Goal: Obtain resource: Obtain resource

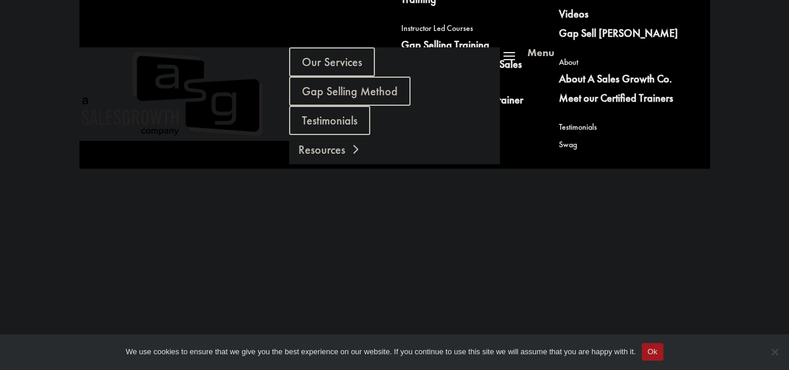
click at [370, 135] on link "Resources" at bounding box center [329, 149] width 81 height 29
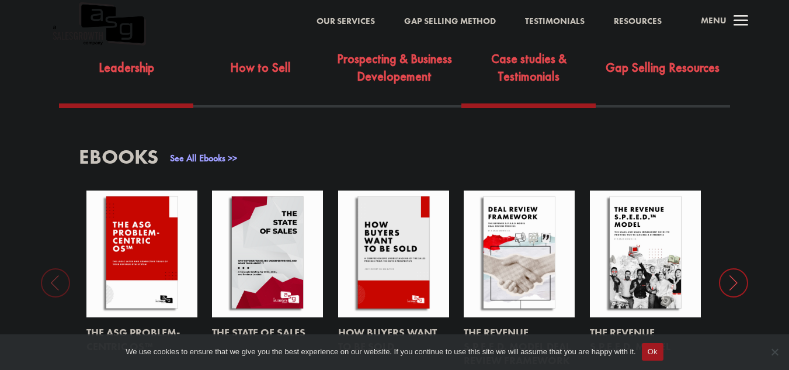
scroll to position [430, 0]
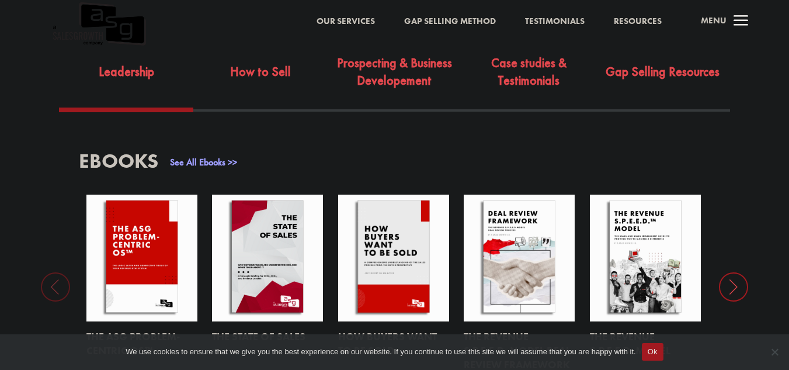
click at [201, 156] on link "See All Ebooks >>" at bounding box center [203, 162] width 67 height 12
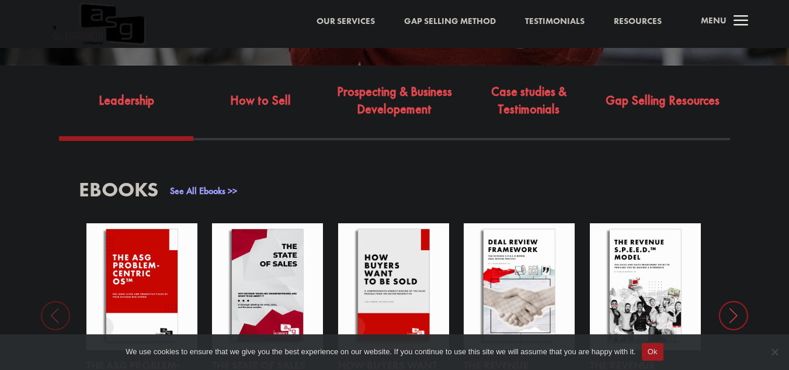
scroll to position [399, 0]
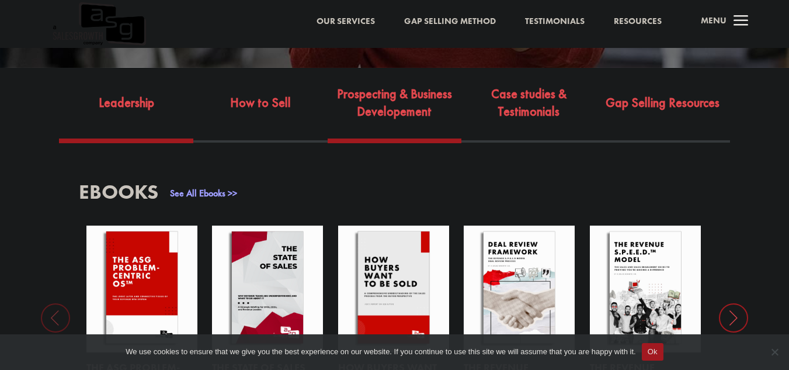
click at [382, 108] on link "Prospecting & Business Developement" at bounding box center [395, 111] width 134 height 55
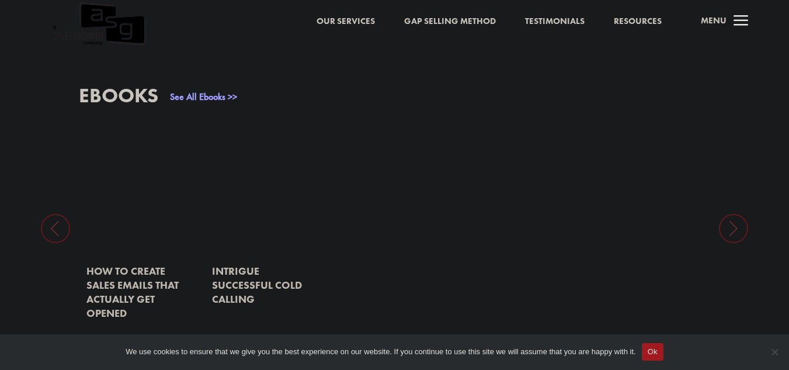
scroll to position [503, 0]
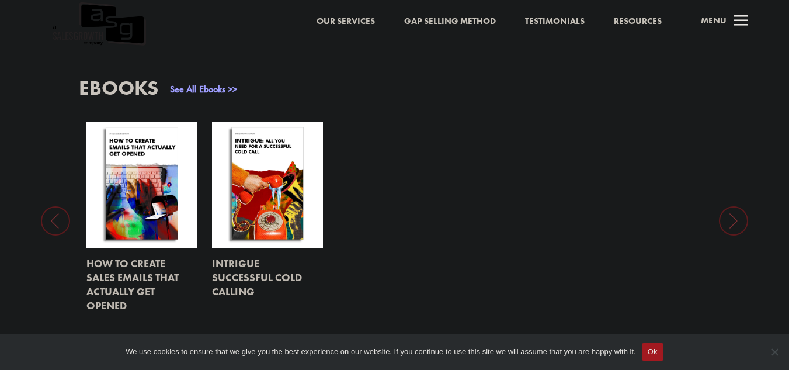
click at [224, 259] on link at bounding box center [268, 277] width 112 height 58
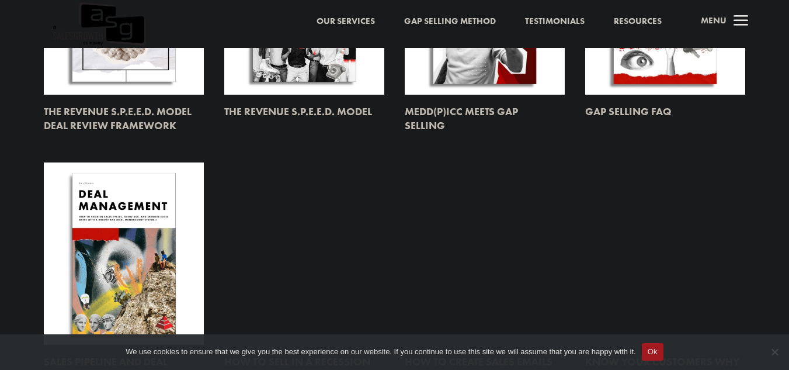
scroll to position [514, 0]
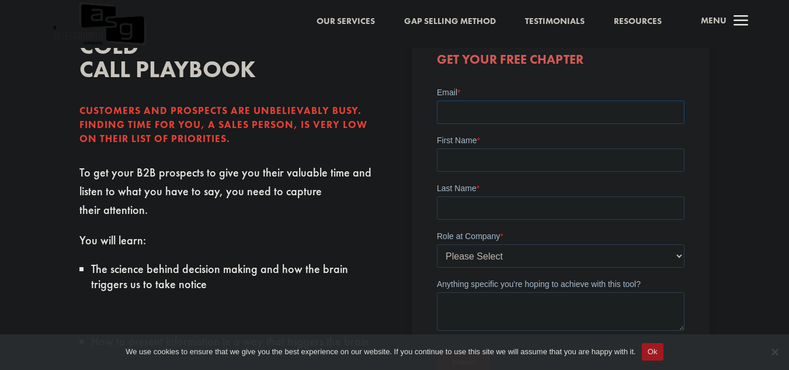
click at [513, 105] on input "Email *" at bounding box center [561, 111] width 248 height 23
type input "adithyai@vt.edu"
type input "Adithya"
type input "Iyer"
click at [511, 245] on select "Please Select C-Level (CRO, CSO, etc) Senior Leadership (VP of Sales, VP of Ena…" at bounding box center [561, 255] width 248 height 23
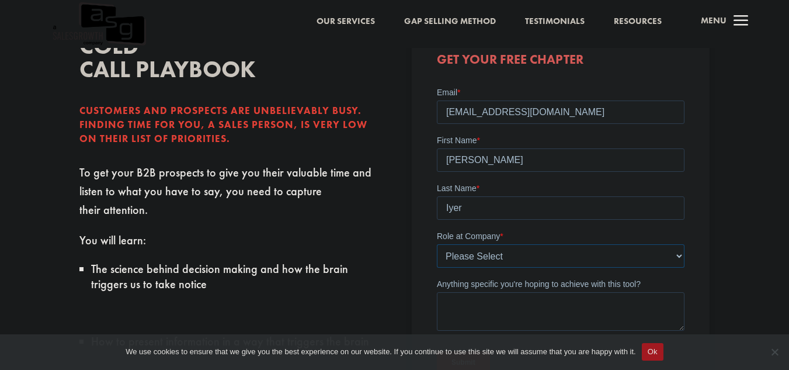
select select "Individual Contributor (AE, SDR, CSM, etc)"
click at [437, 244] on select "Please Select C-Level (CRO, CSO, etc) Senior Leadership (VP of Sales, VP of Ena…" at bounding box center [561, 255] width 248 height 23
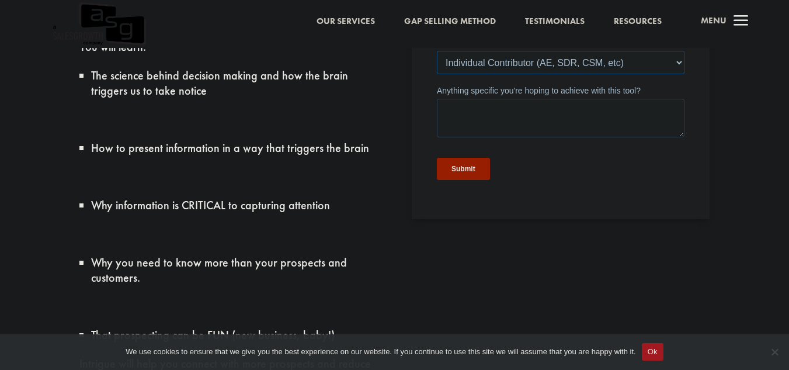
scroll to position [508, 0]
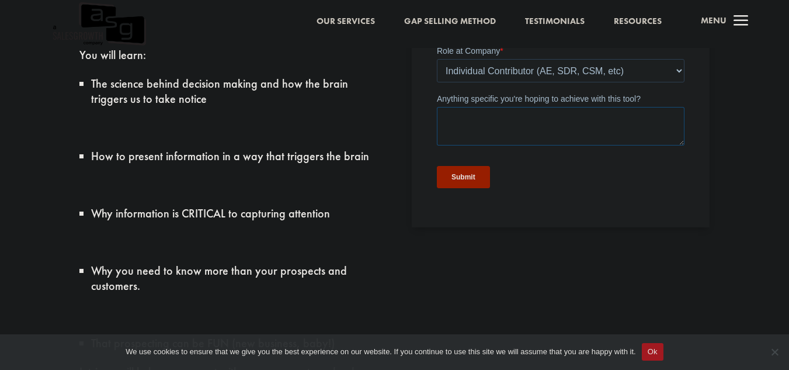
click at [572, 124] on textarea "Anything specific you're hoping to achieve with this tool?" at bounding box center [561, 126] width 248 height 39
drag, startPoint x: 669, startPoint y: 124, endPoint x: 555, endPoint y: 128, distance: 114.0
click at [555, 128] on textarea "Getting good cold calling. Keenan you are a legend." at bounding box center [561, 126] width 248 height 39
type textarea "Getting good cold calling."
click at [479, 173] on input "Submit" at bounding box center [463, 177] width 53 height 22
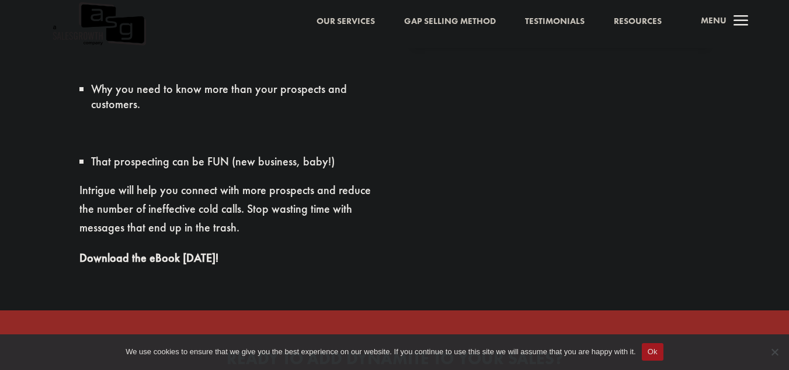
scroll to position [694, 0]
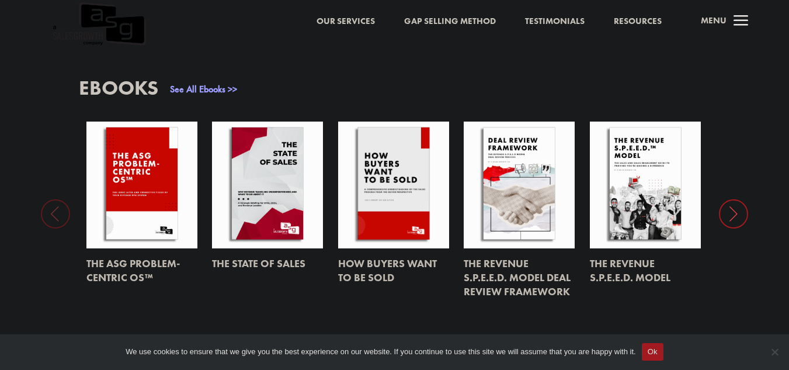
scroll to position [503, 0]
click at [370, 180] on link at bounding box center [394, 184] width 112 height 127
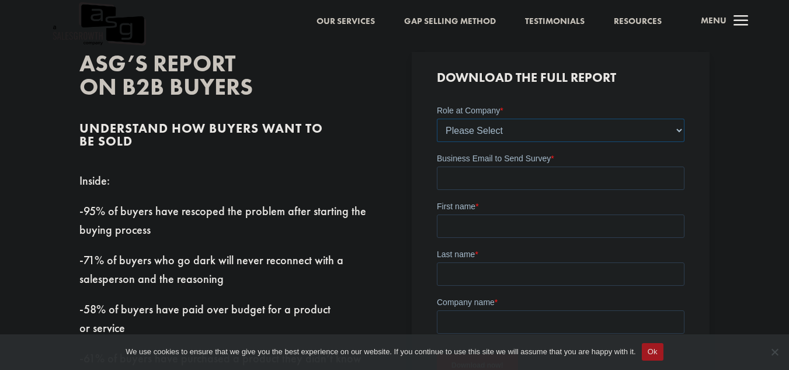
click at [560, 128] on select "Please Select C-Level (CRO, CSO, etc) Senior Leadership (VP of Sales, VP of Ena…" at bounding box center [561, 129] width 248 height 23
select select "Individual Contributor (AE, SDR, CSM, etc)"
click at [437, 118] on select "Please Select C-Level (CRO, CSO, etc) Senior Leadership (VP of Sales, VP of Ena…" at bounding box center [561, 129] width 248 height 23
click at [520, 176] on input "Business Email to Send Survey *" at bounding box center [561, 177] width 248 height 23
type input "adithyai@vt.edu"
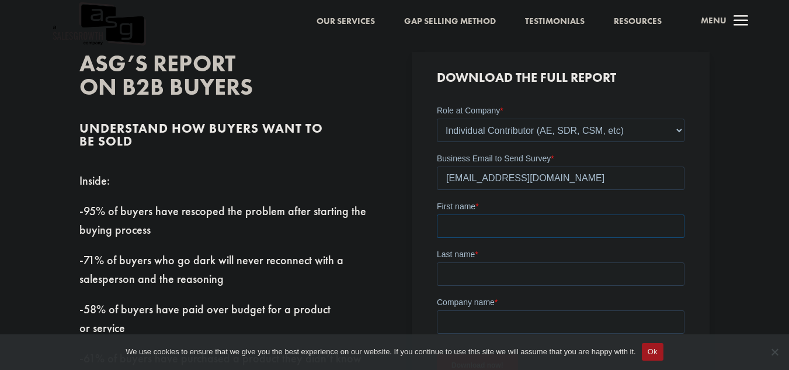
type input "Adithya"
type input "Iyer"
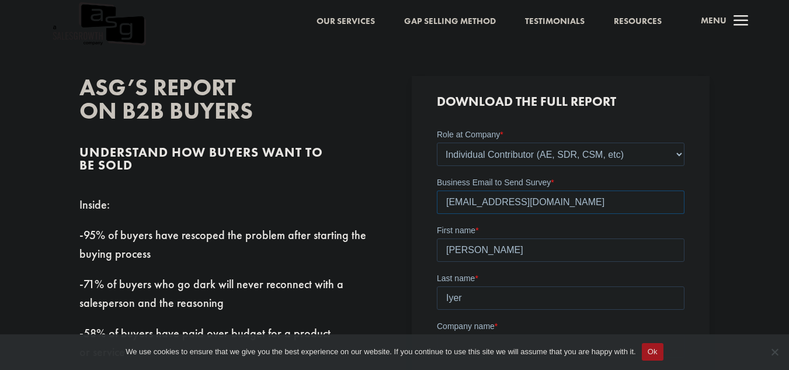
scroll to position [437, 0]
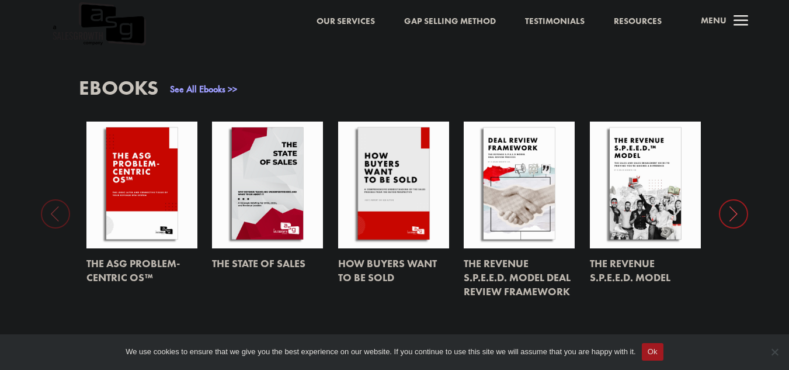
click at [749, 195] on div "EBooks See All Ebooks >> The ASG Problem-Centric OS™ The State of Sales How Buy…" at bounding box center [394, 192] width 789 height 307
click at [741, 200] on icon at bounding box center [733, 213] width 29 height 29
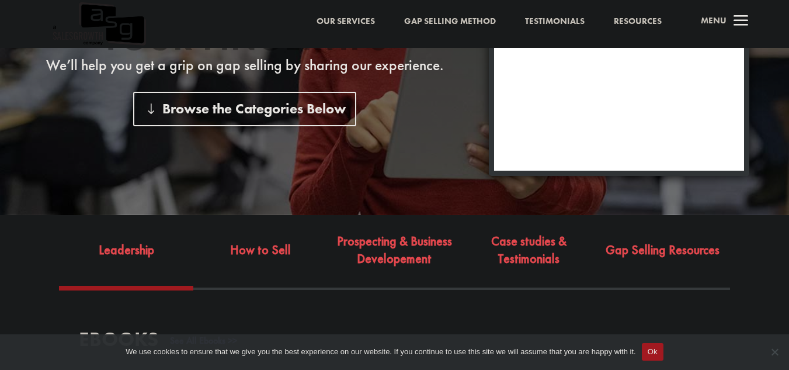
scroll to position [273, 0]
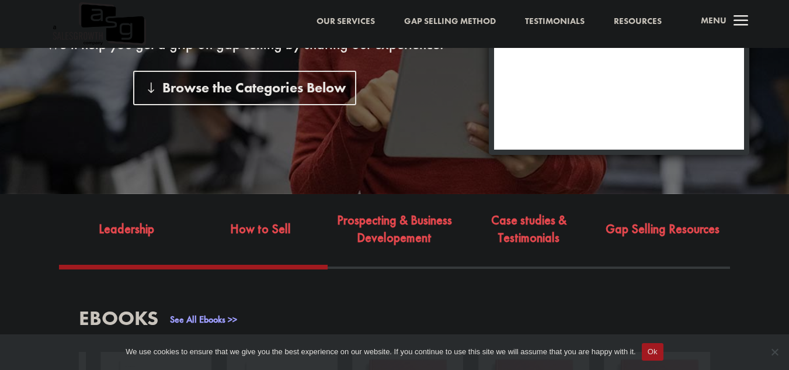
click at [293, 222] on link "How to Sell" at bounding box center [260, 237] width 134 height 55
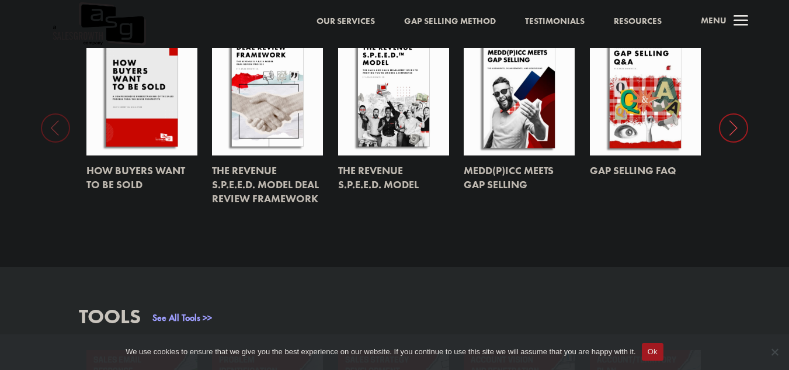
scroll to position [561, 0]
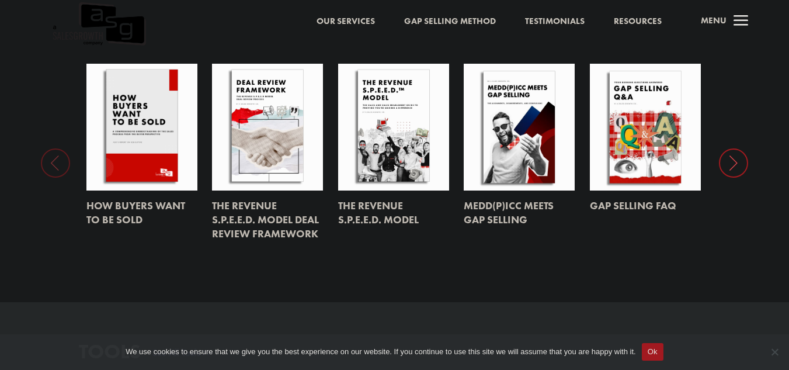
click at [735, 148] on icon at bounding box center [733, 162] width 29 height 29
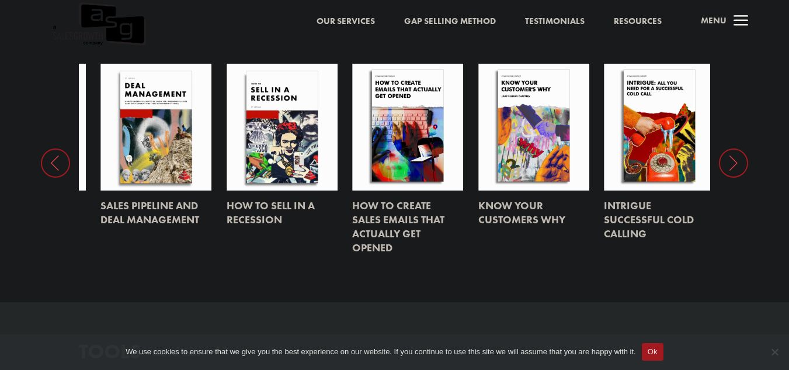
click at [48, 158] on icon at bounding box center [55, 162] width 29 height 29
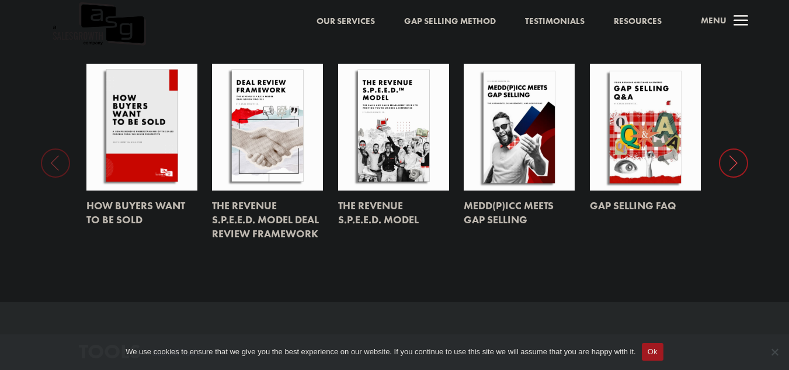
click at [511, 136] on link at bounding box center [520, 127] width 112 height 127
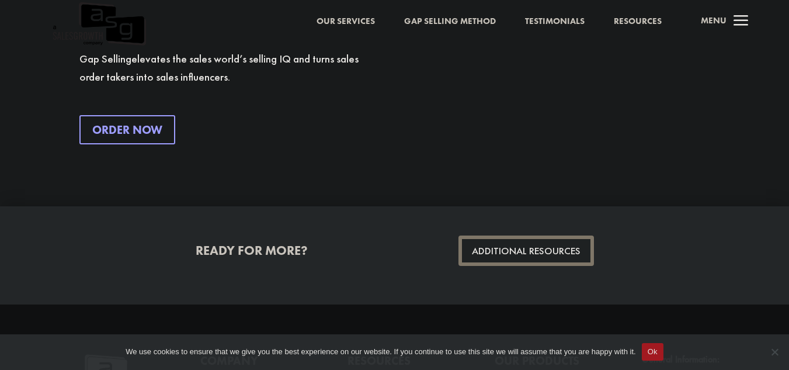
scroll to position [1665, 0]
